Goal: Task Accomplishment & Management: Manage account settings

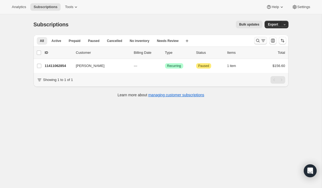
click at [260, 41] on icon "Search and filter results" at bounding box center [257, 40] width 5 height 5
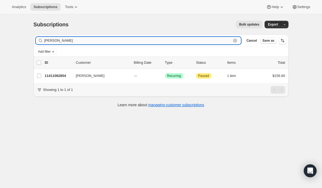
click at [146, 41] on input "[PERSON_NAME]" at bounding box center [137, 41] width 187 height 8
paste input "[EMAIL_ADDRESS][DOMAIN_NAME]"
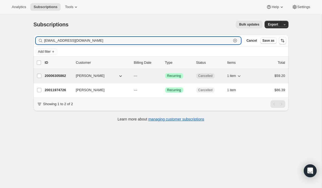
type input "[EMAIL_ADDRESS][DOMAIN_NAME]"
click at [66, 74] on p "20006305862" at bounding box center [58, 75] width 27 height 5
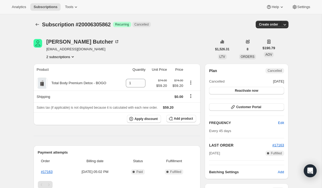
click at [64, 56] on button "2 subscriptions" at bounding box center [60, 56] width 29 height 5
click at [63, 75] on span "20011974726" at bounding box center [51, 76] width 21 height 4
